Goal: Task Accomplishment & Management: Complete application form

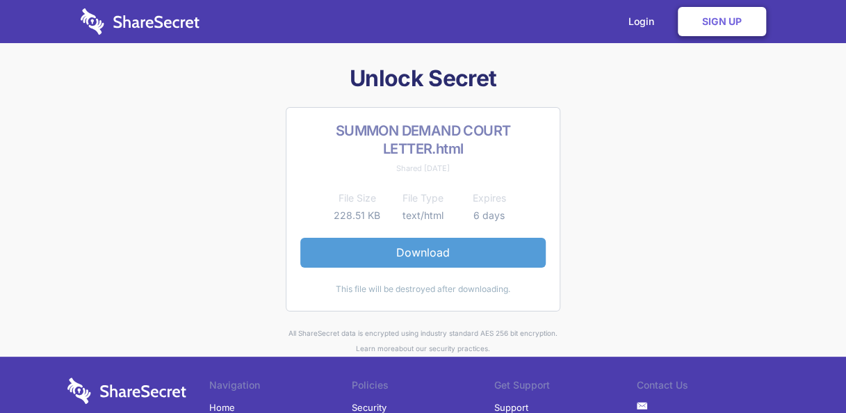
click at [457, 247] on link "Download" at bounding box center [422, 252] width 245 height 29
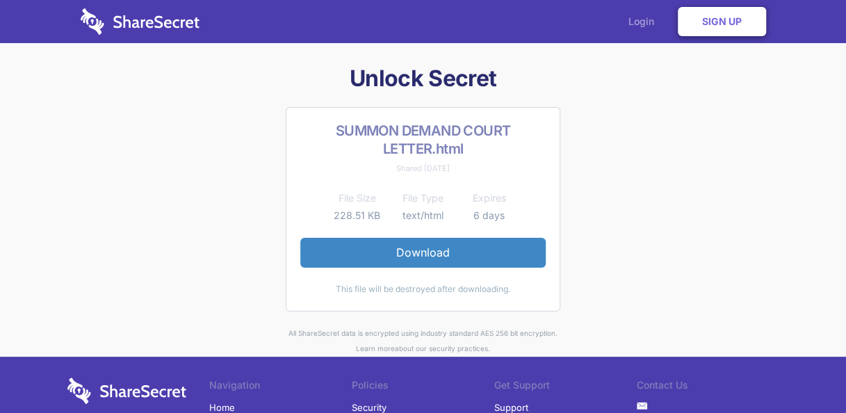
click at [645, 22] on link "Login" at bounding box center [644, 21] width 60 height 43
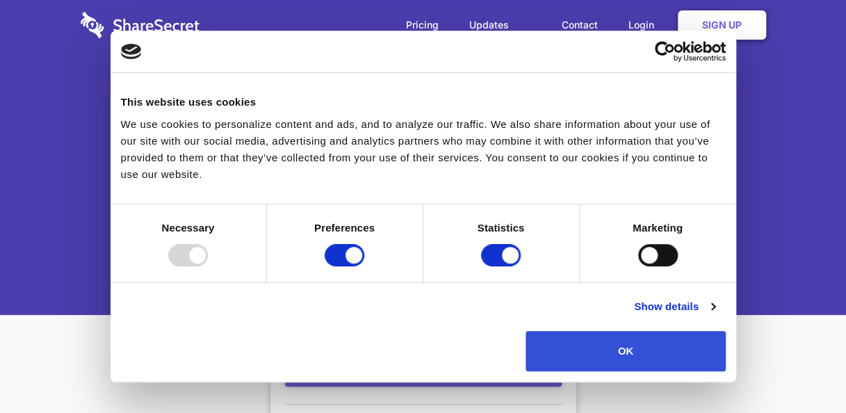
click at [639, 350] on button "OK" at bounding box center [624, 351] width 199 height 40
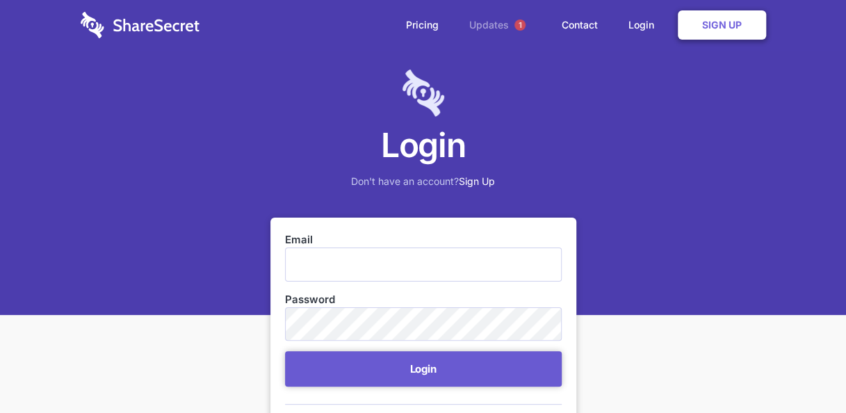
click at [490, 24] on link "Updates 1" at bounding box center [500, 25] width 90 height 50
click at [725, 19] on link "Sign Up" at bounding box center [722, 24] width 88 height 29
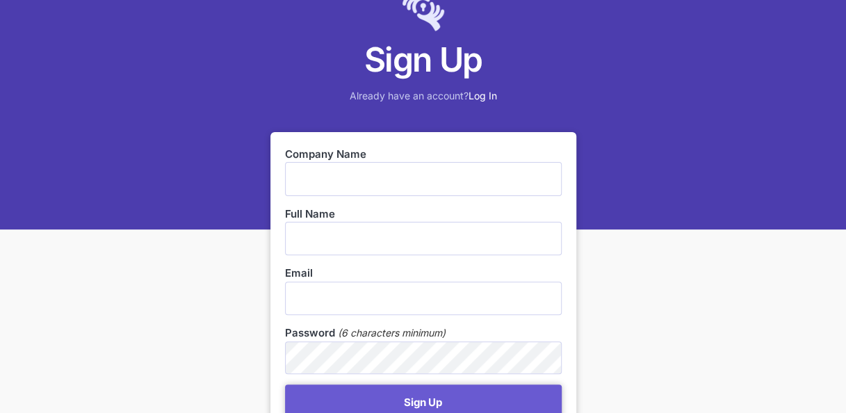
scroll to position [108, 0]
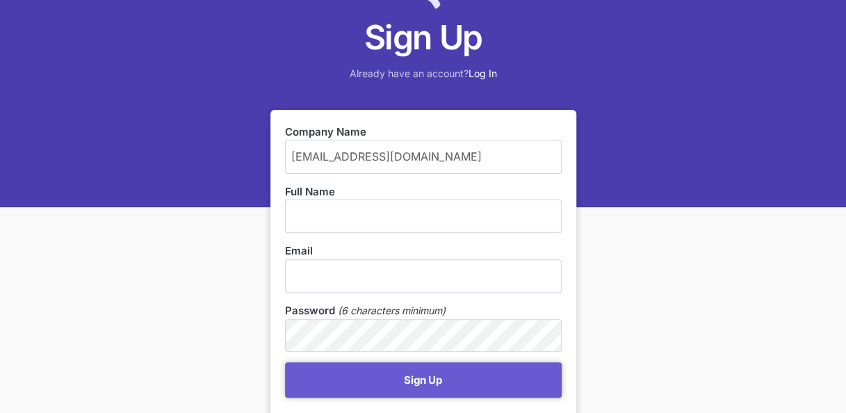
type input "ss.thaso@gmail.com"
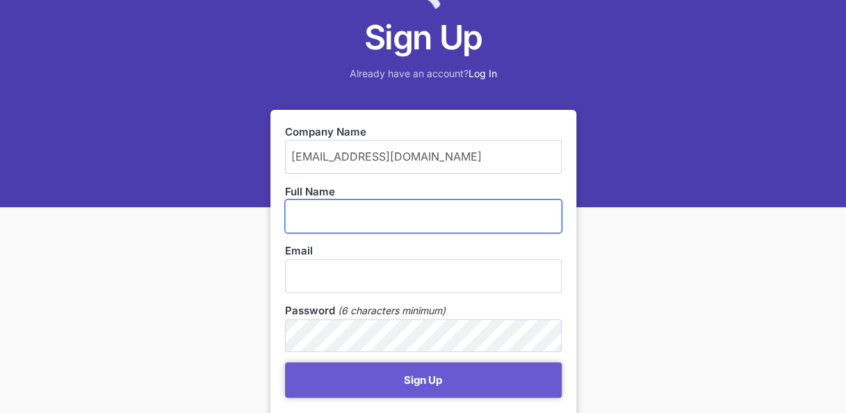
click at [416, 220] on input "text" at bounding box center [423, 215] width 277 height 33
type input "t"
type input "Sandile"
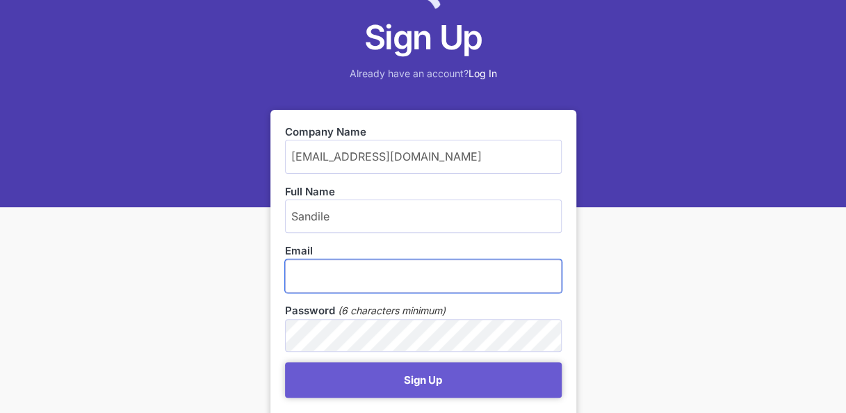
click at [361, 285] on input "email" at bounding box center [423, 275] width 277 height 33
click at [431, 272] on input "email" at bounding box center [423, 275] width 277 height 33
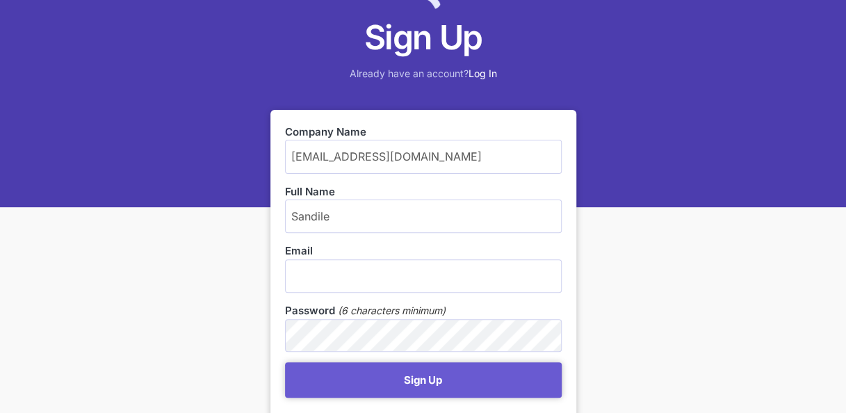
click at [593, 274] on div "Sign Up Already have an account? Log In Company Name ss.thaso@gmail.com Full Na…" at bounding box center [423, 326] width 846 height 869
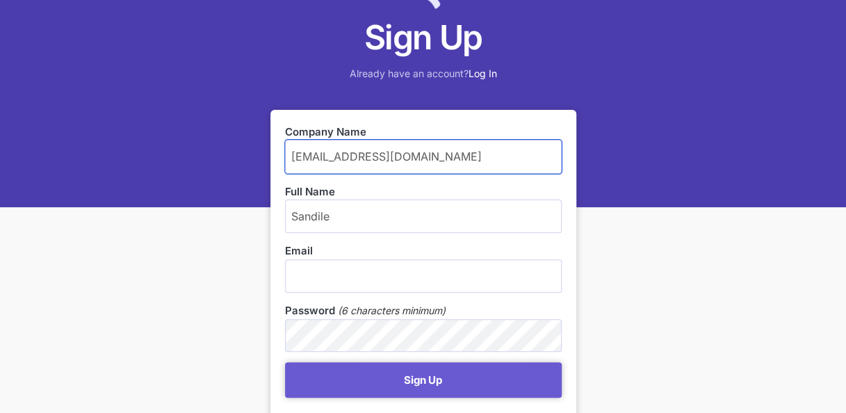
click at [425, 160] on input "ss.thaso@gmail.com" at bounding box center [423, 156] width 277 height 33
type input "s"
type input "sa"
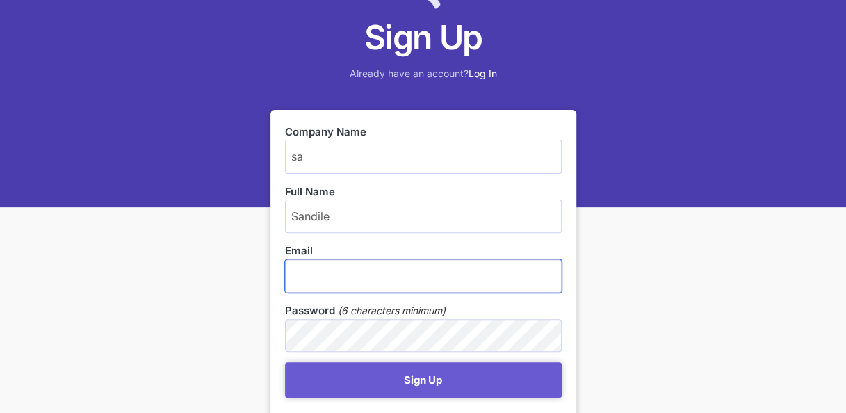
click at [341, 270] on input "email" at bounding box center [423, 275] width 277 height 33
type input "ss.thaso@gmail.com"
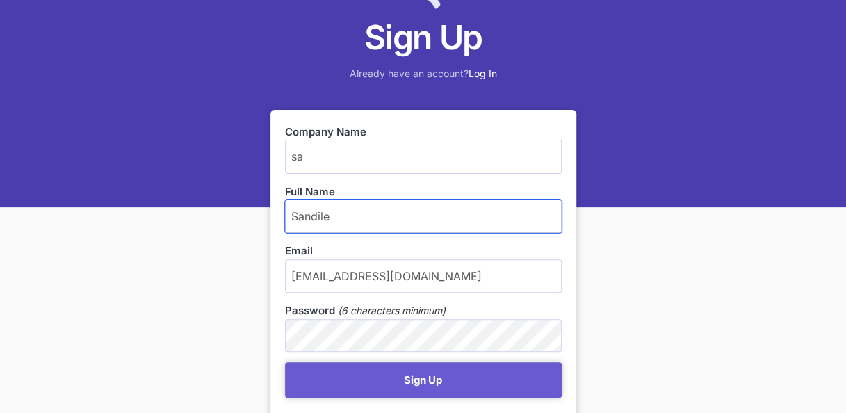
click at [404, 222] on input "Sandile" at bounding box center [423, 215] width 277 height 33
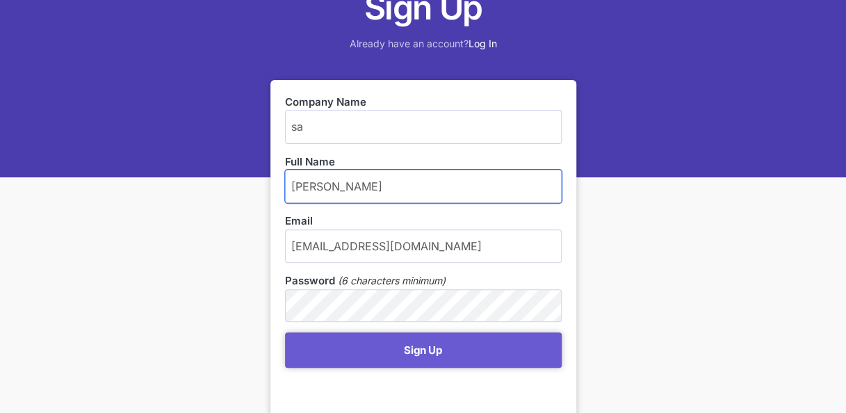
scroll to position [177, 0]
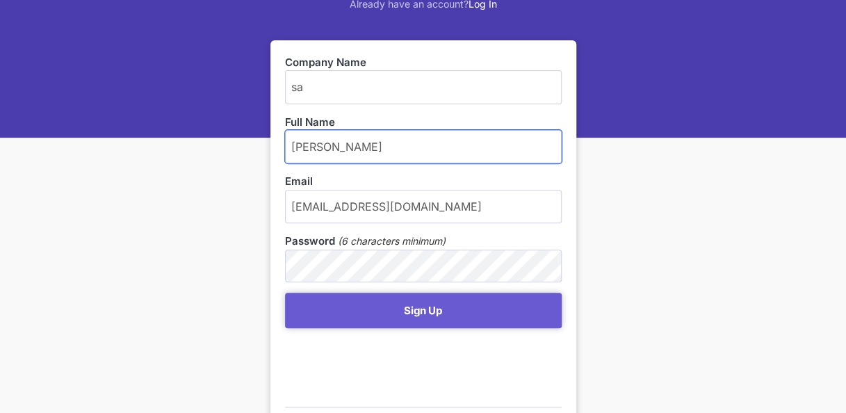
type input "Sandile Thaso"
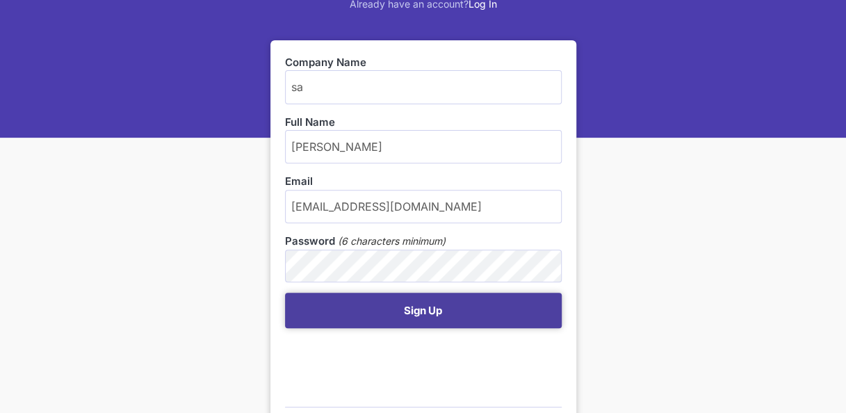
click at [364, 311] on button "Sign Up" at bounding box center [423, 310] width 277 height 35
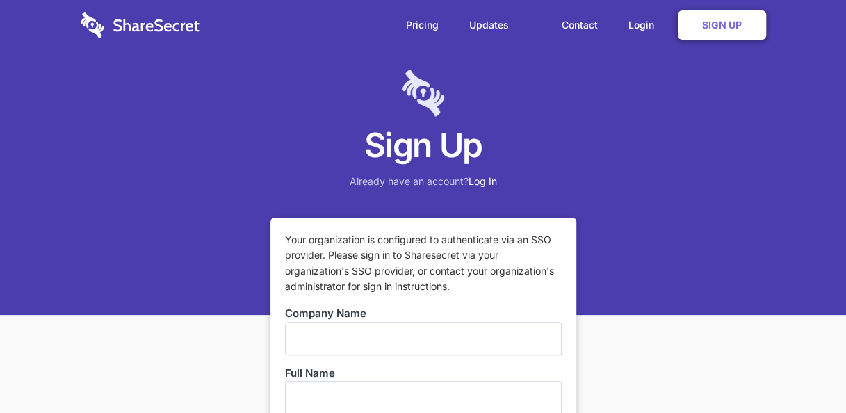
scroll to position [208, 0]
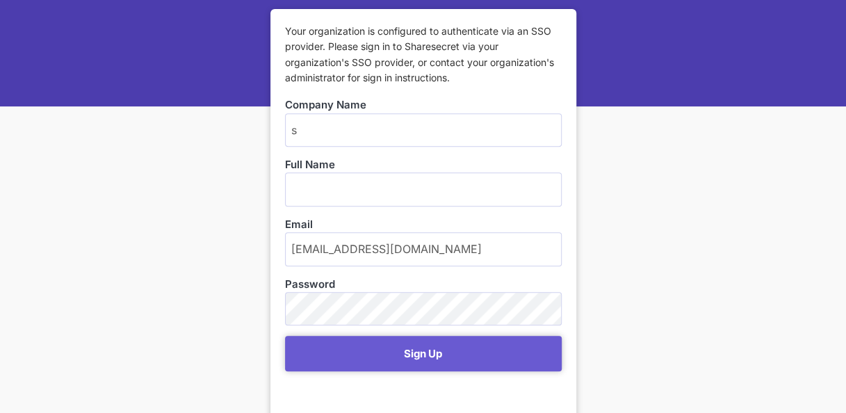
type input "sa"
type input "Sandile Thaso"
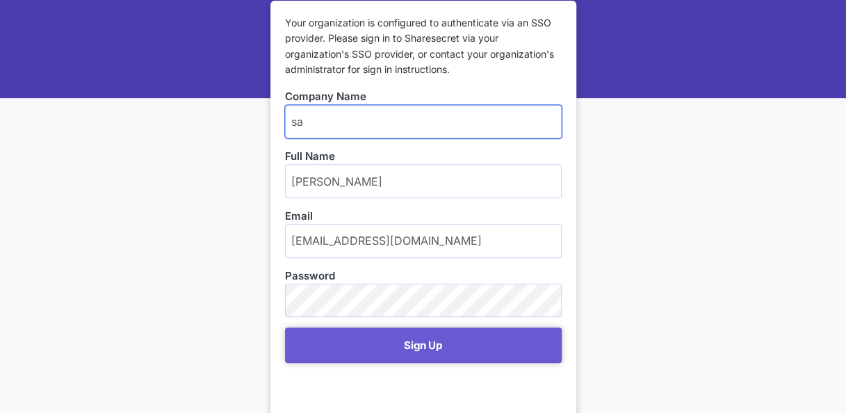
scroll to position [69, 0]
